Goal: Register for event/course

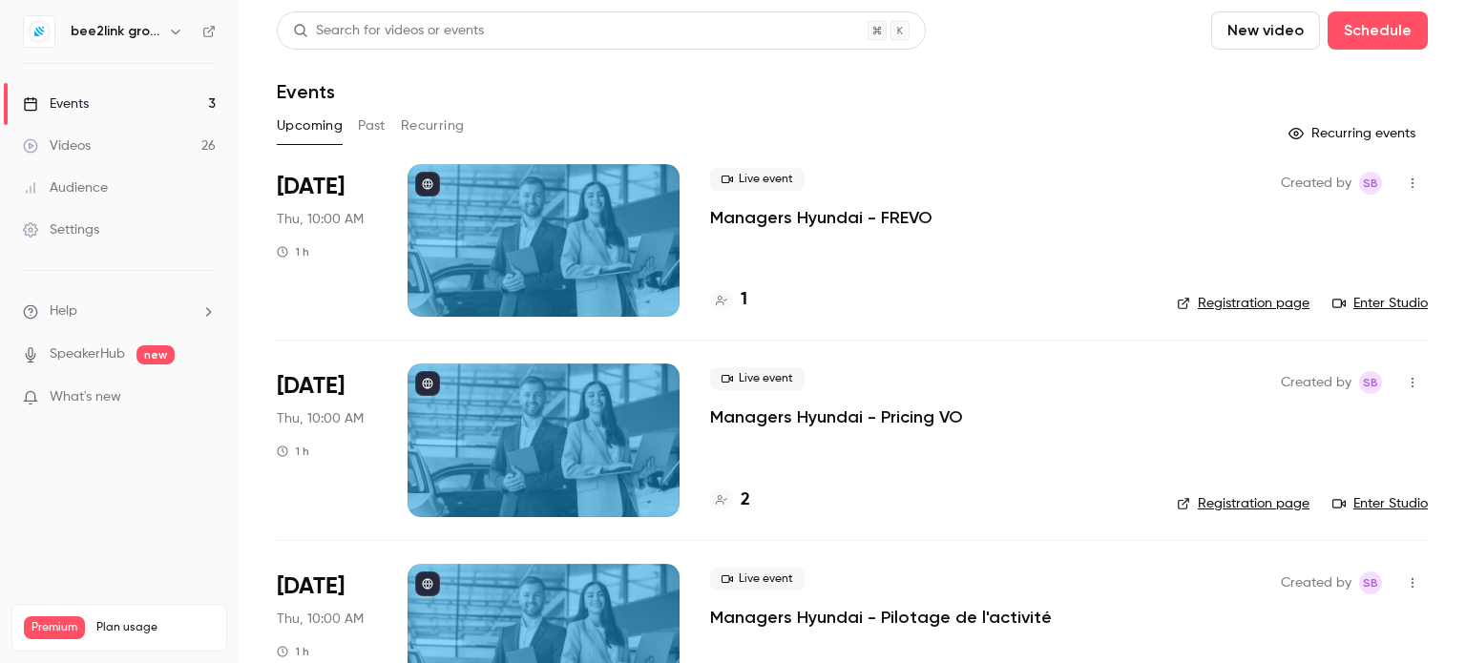
click at [166, 22] on button "button" at bounding box center [175, 31] width 23 height 23
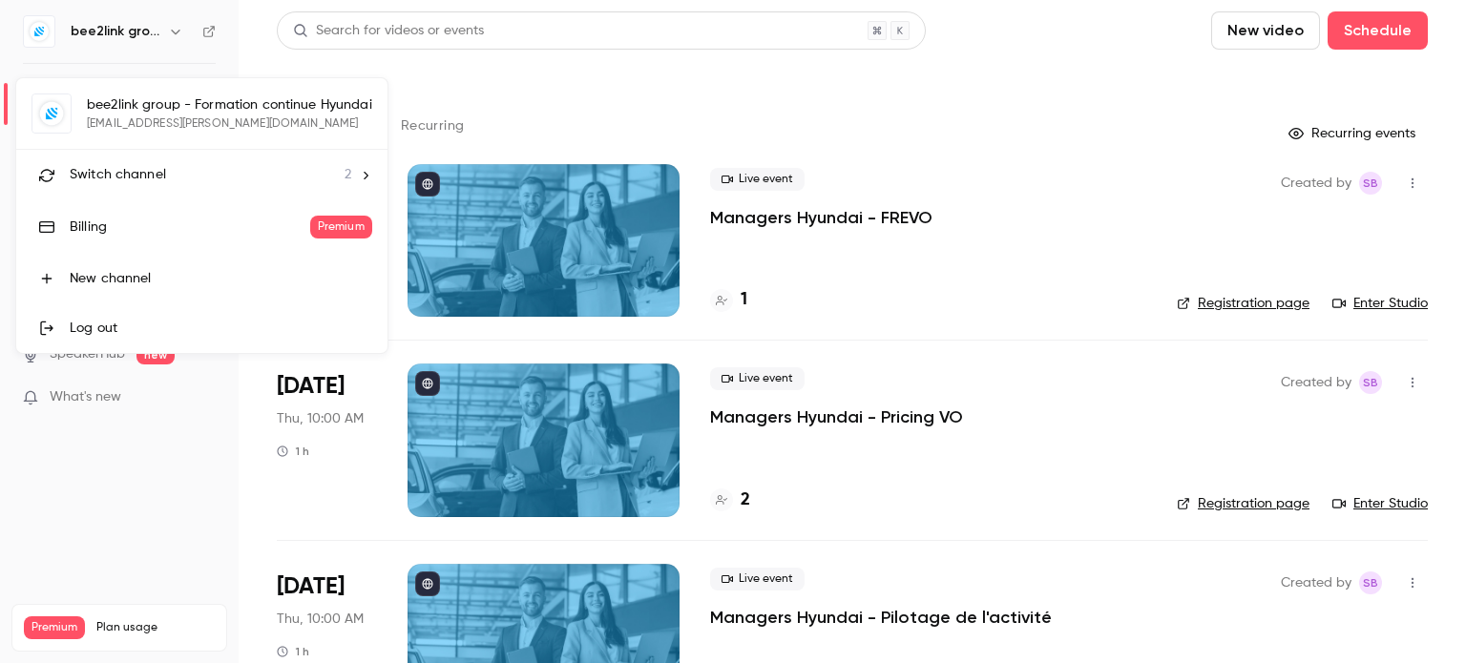
click at [157, 110] on div "bee2link group - Formation continue Hyundai [EMAIL_ADDRESS][PERSON_NAME][DOMAIN…" at bounding box center [201, 215] width 371 height 275
click at [814, 79] on div at bounding box center [733, 331] width 1466 height 663
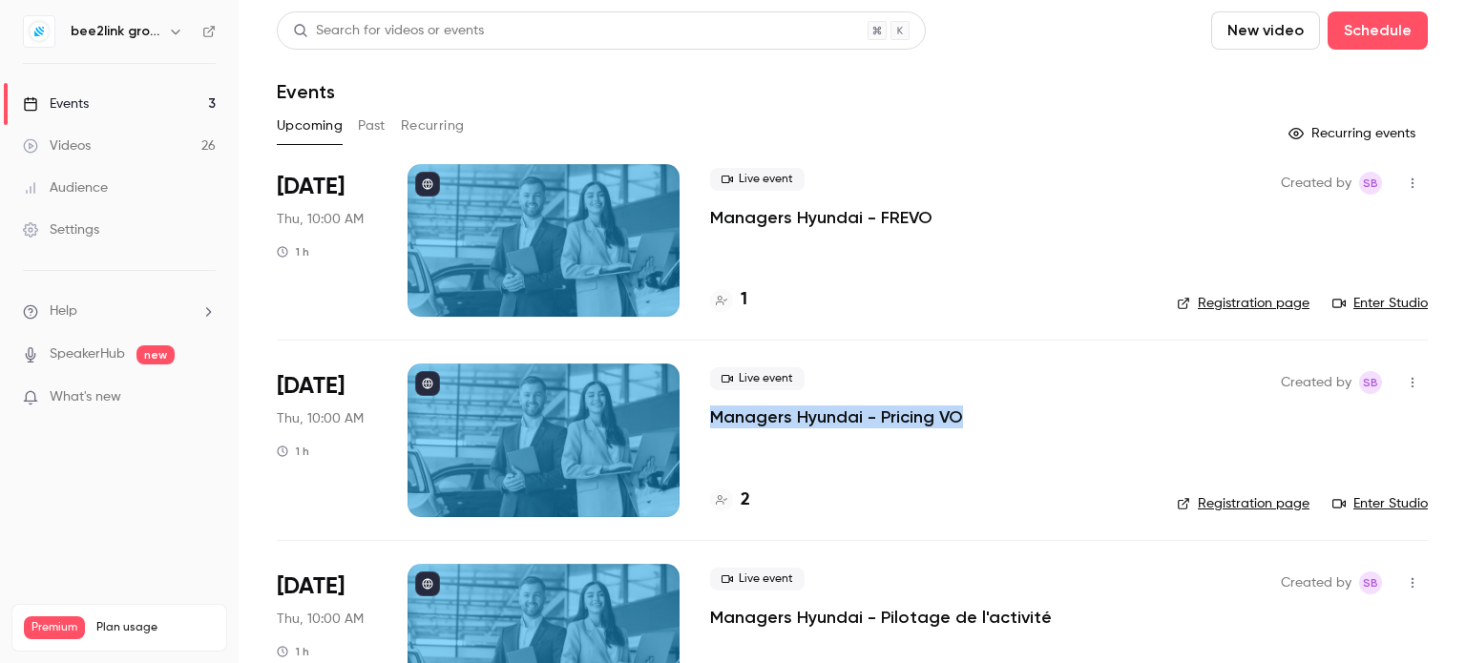
drag, startPoint x: 988, startPoint y: 420, endPoint x: 707, endPoint y: 419, distance: 280.7
click at [707, 419] on li "[DATE] Thu, 10:00 AM 1 h Live event Managers Hyundai - Pricing VO 2 Created by …" at bounding box center [852, 440] width 1151 height 200
copy p "Managers Hyundai - Pricing VO"
